Goal: Transaction & Acquisition: Book appointment/travel/reservation

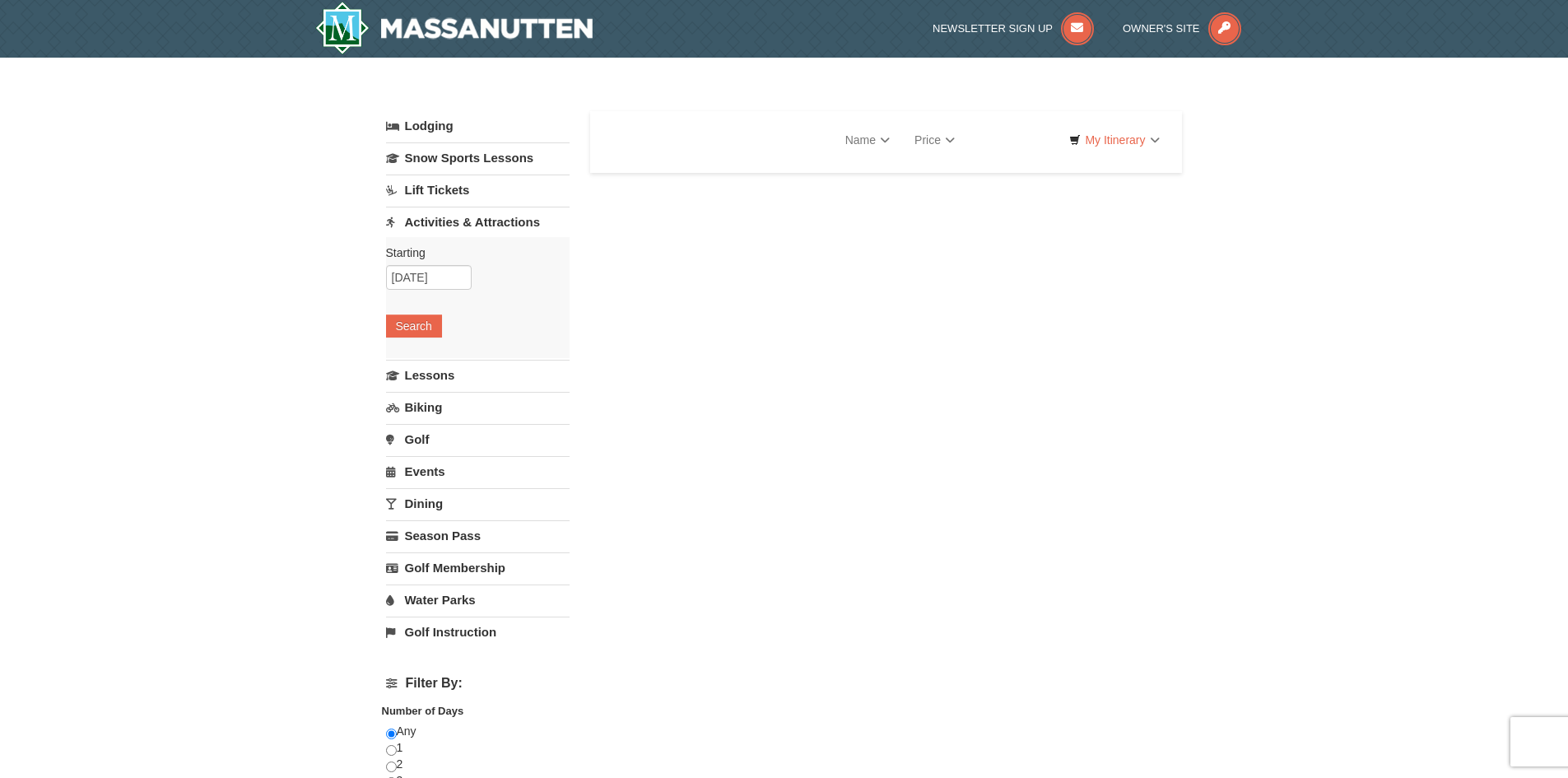
select select "10"
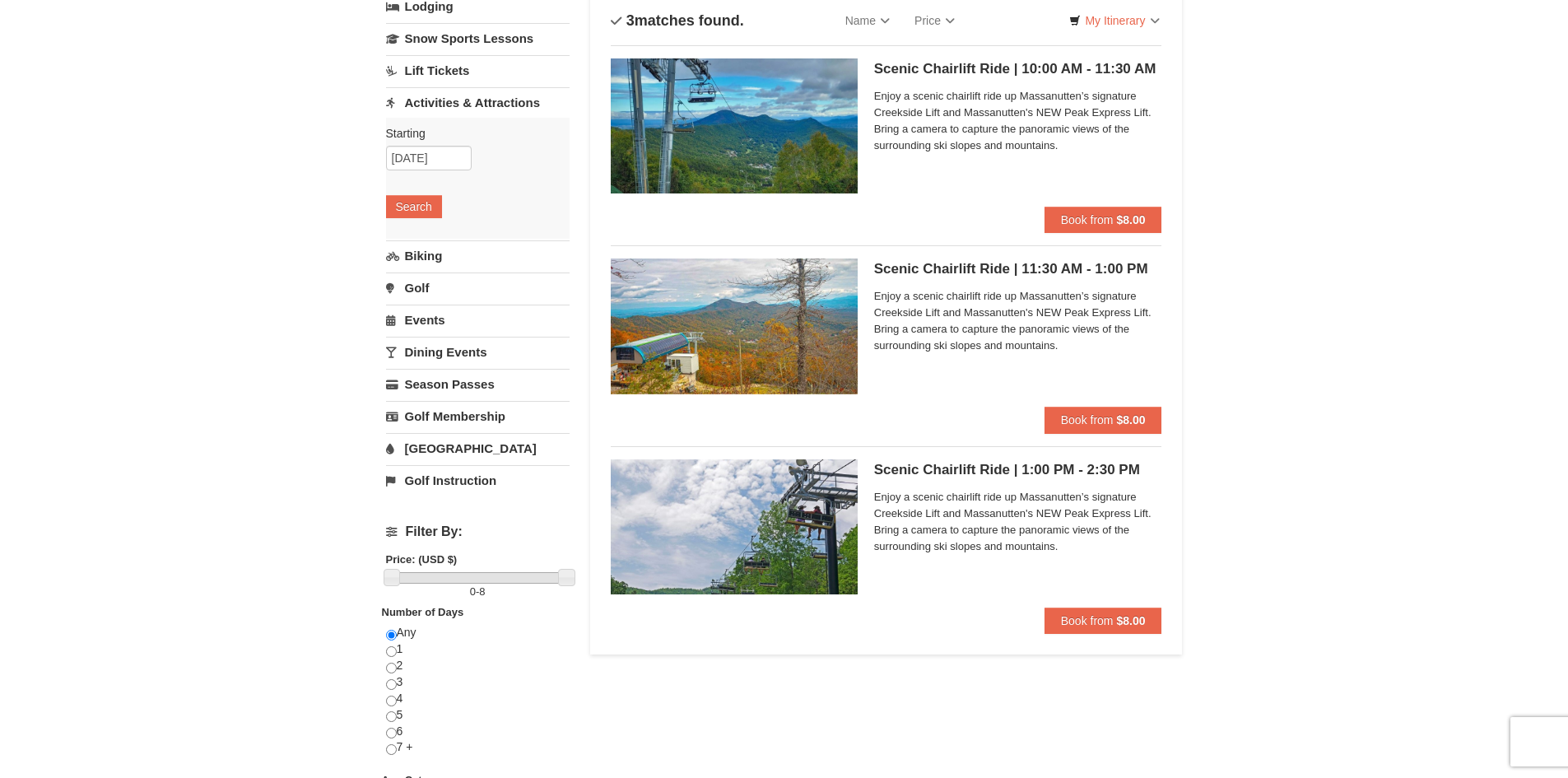
scroll to position [82, 0]
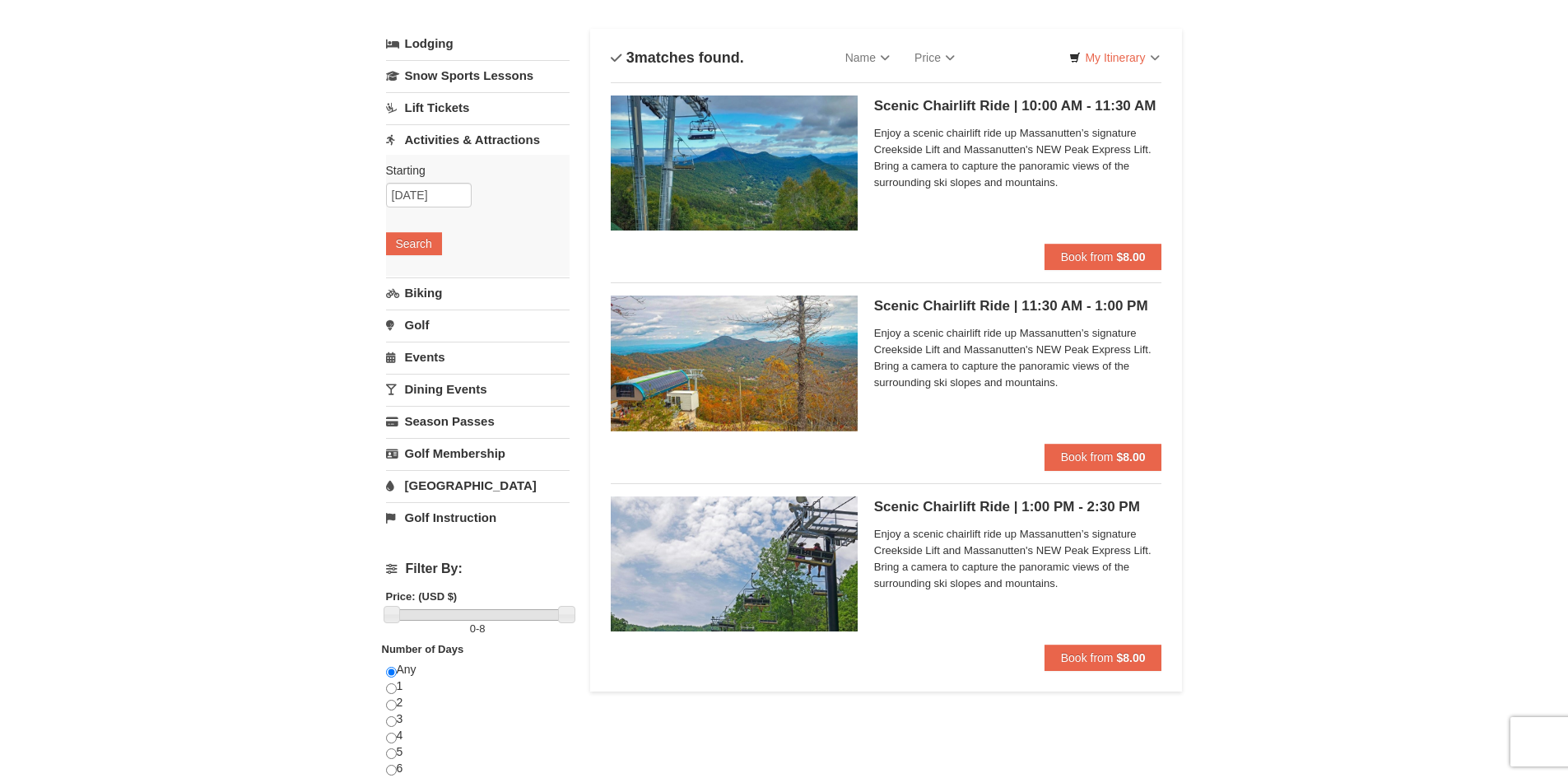
click at [766, 145] on img at bounding box center [734, 163] width 247 height 135
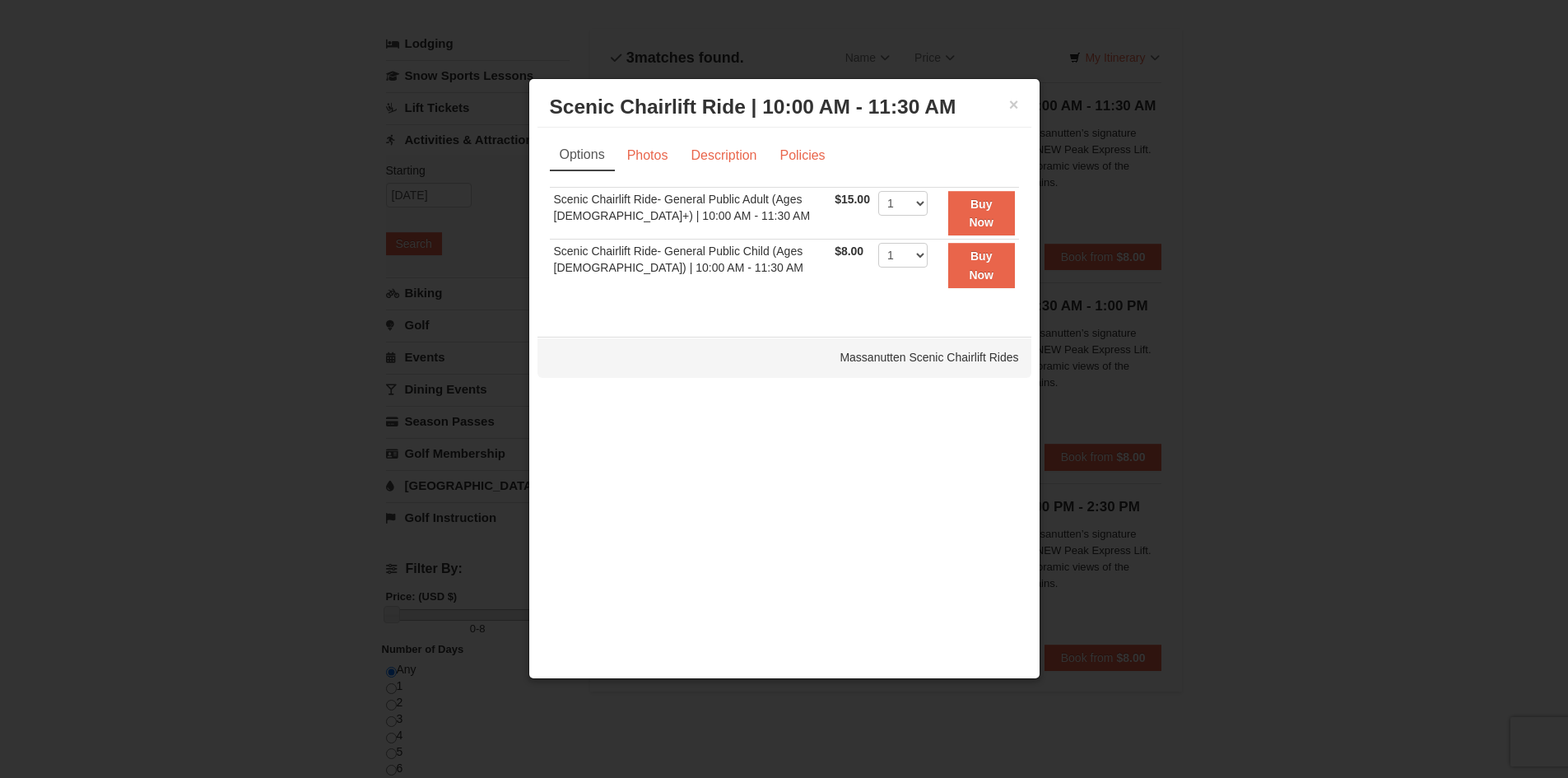
click at [1006, 106] on h3 "Scenic Chairlift Ride | 10:00 AM - 11:30 AM Massanutten Scenic Chairlift Rides" at bounding box center [784, 106] width 469 height 25
click at [1012, 100] on button "×" at bounding box center [1013, 104] width 10 height 16
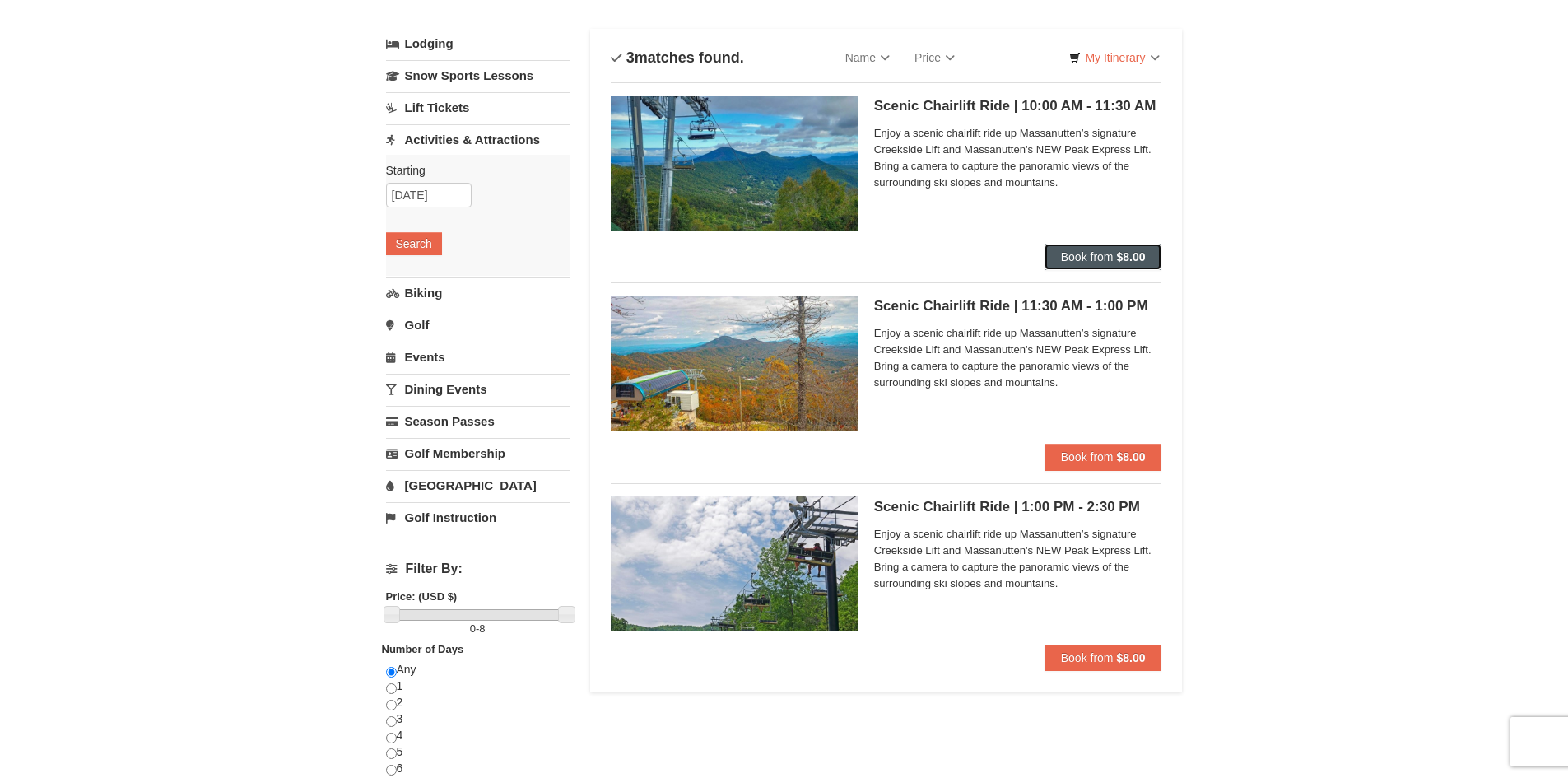
click at [1092, 259] on span "Book from" at bounding box center [1087, 256] width 53 height 13
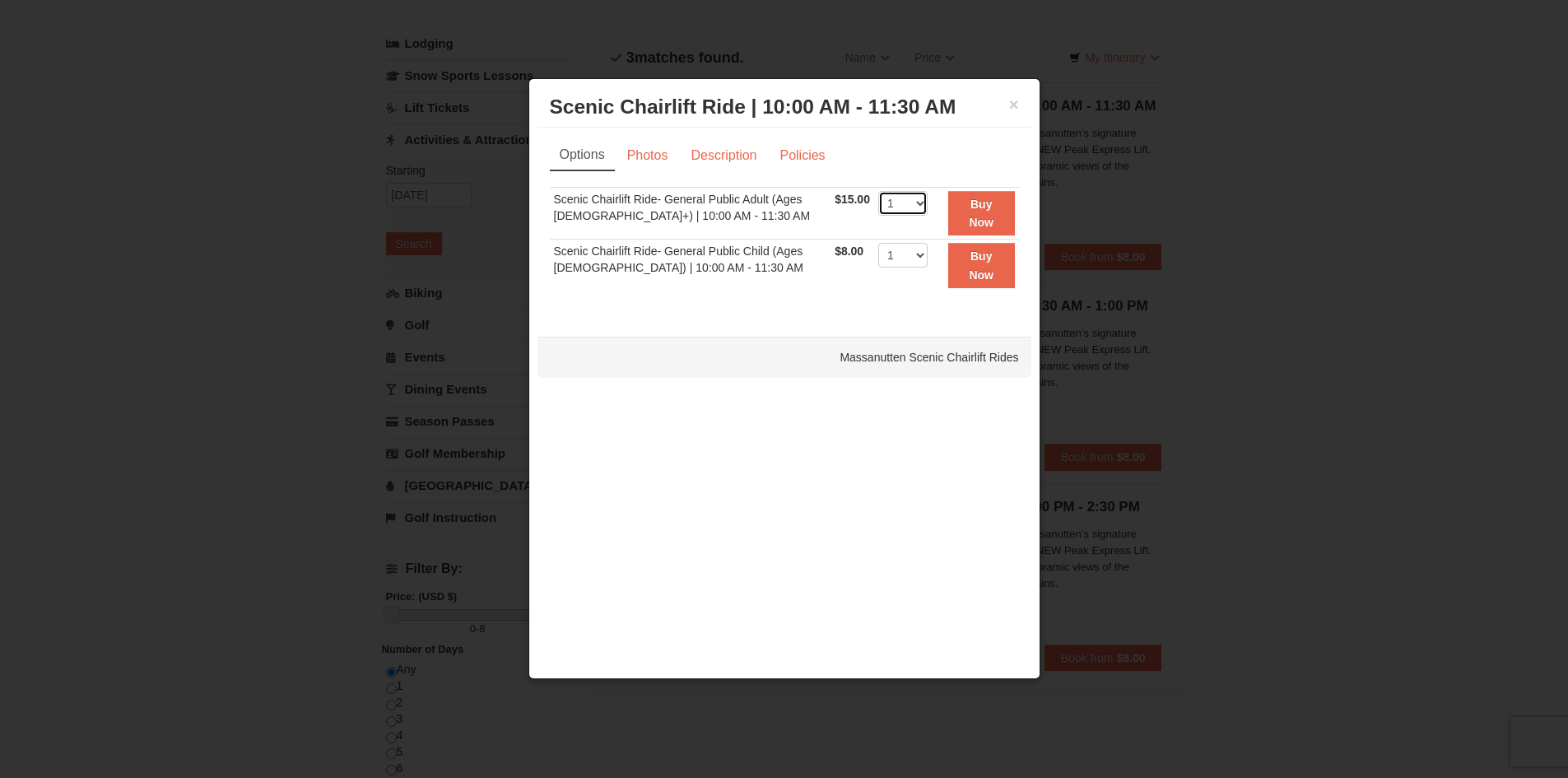
click at [906, 203] on select "1 2 3 4 5 6 7 8 9 10 11 12 13 14 15 16 17 18 19 20 21 22" at bounding box center [903, 203] width 49 height 25
select select "3"
click at [878, 191] on select "1 2 3 4 5 6 7 8 9 10 11 12 13 14 15 16 17 18 19 20 21 22" at bounding box center [903, 203] width 49 height 25
click at [962, 210] on button "Buy Now" at bounding box center [981, 214] width 67 height 45
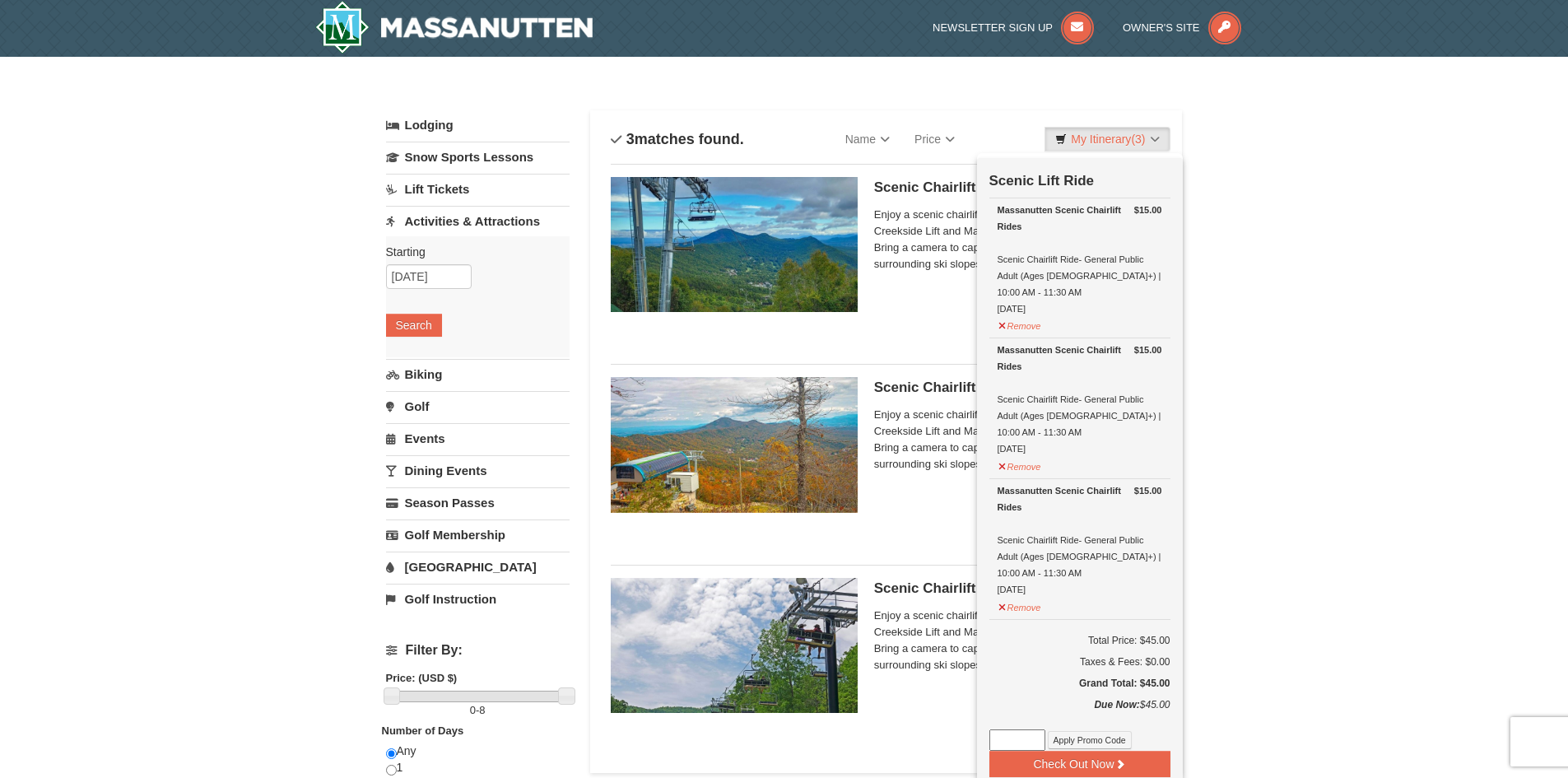
scroll to position [0, 0]
